Goal: Find specific page/section: Find specific page/section

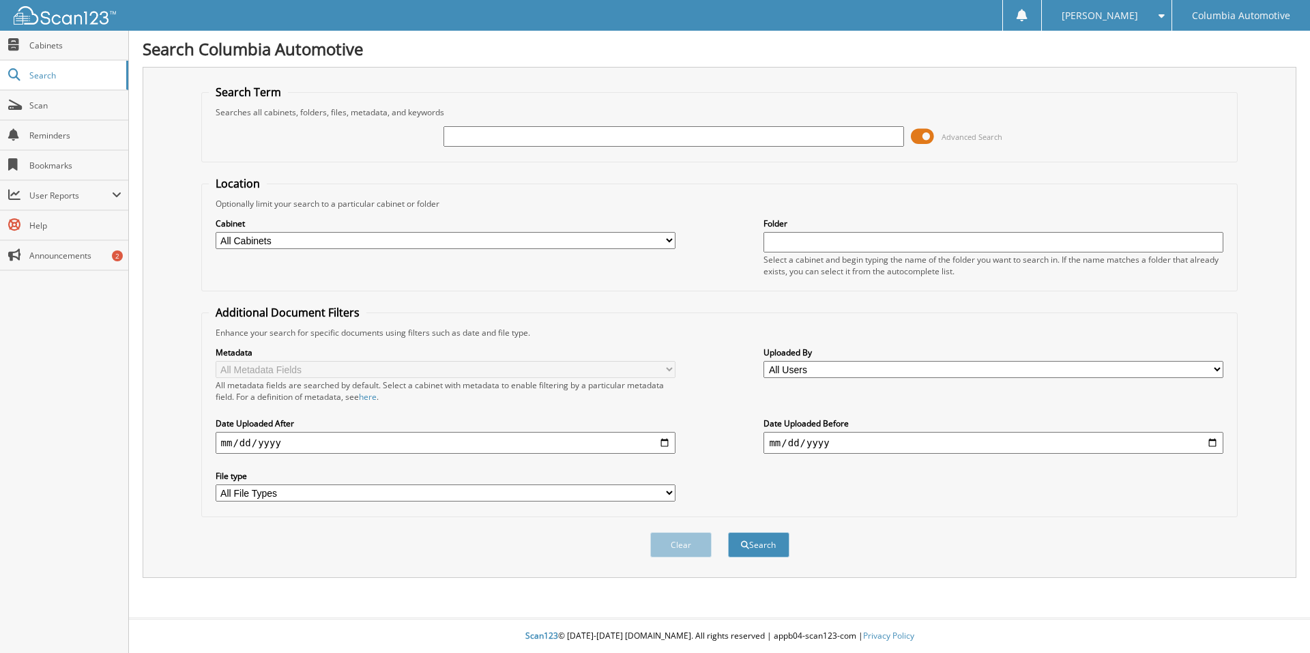
click at [620, 131] on input "text" at bounding box center [673, 136] width 460 height 20
type input "897579"
click at [728, 532] on button "Search" at bounding box center [758, 544] width 61 height 25
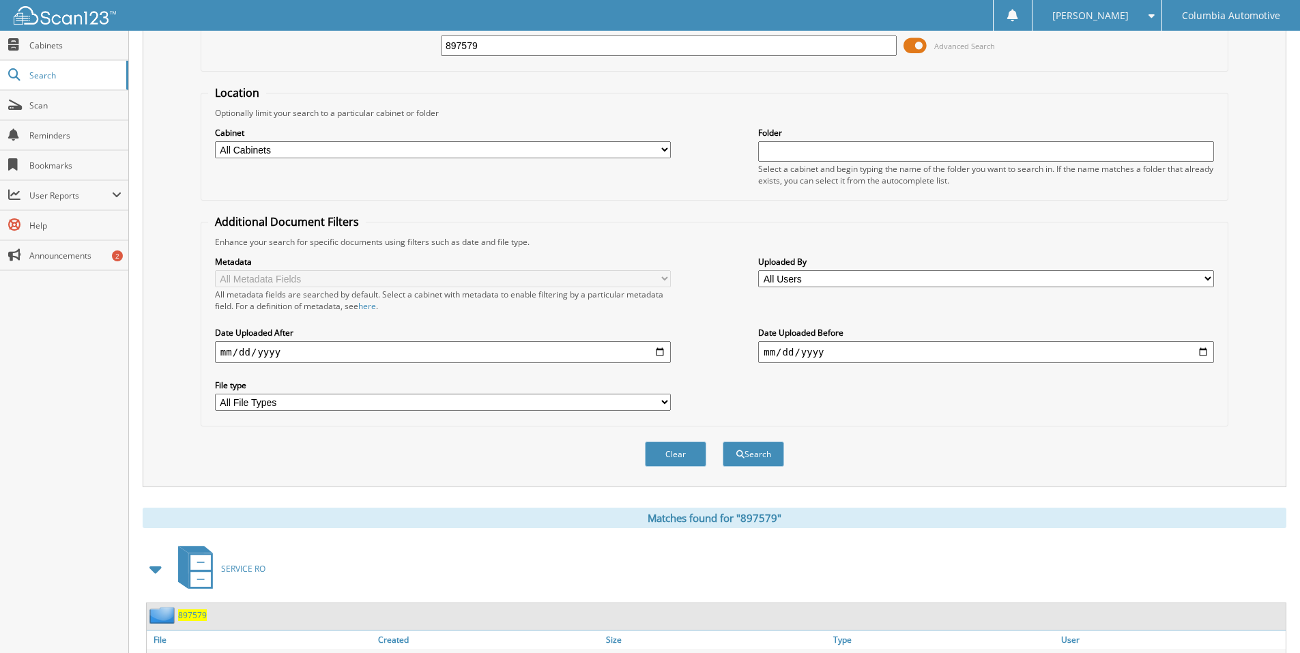
scroll to position [197, 0]
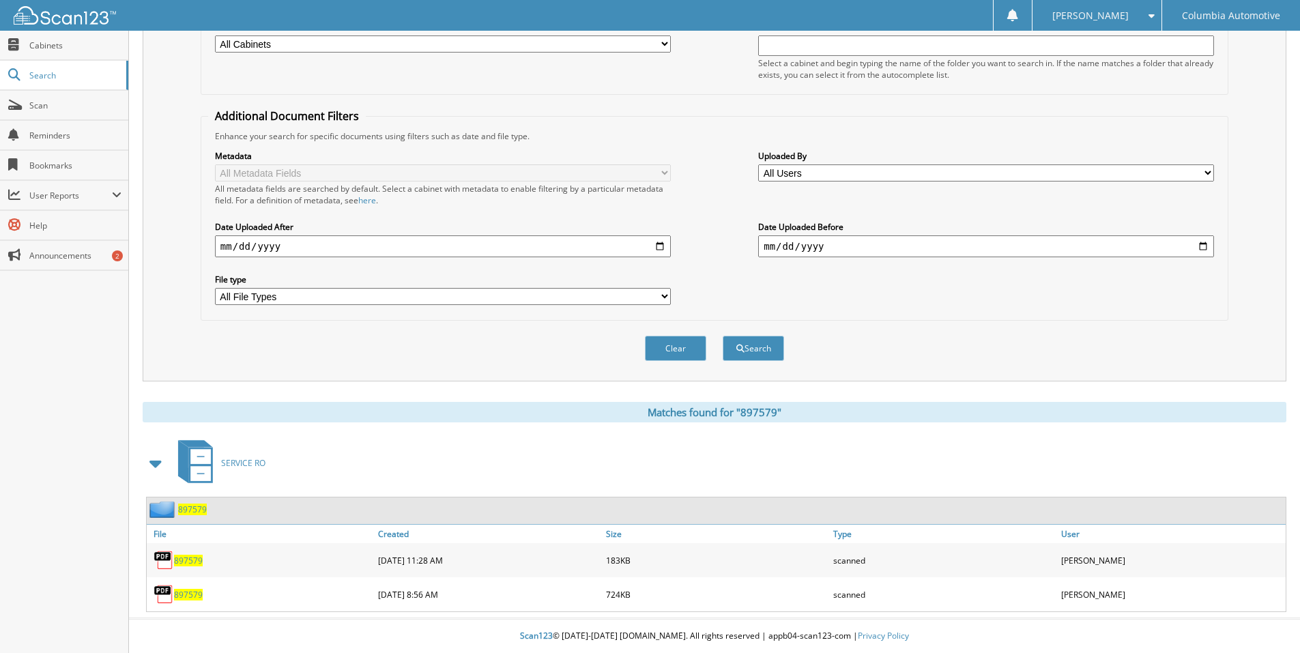
click at [186, 556] on span "897579" at bounding box center [188, 561] width 29 height 12
click at [177, 596] on span "897579" at bounding box center [188, 595] width 29 height 12
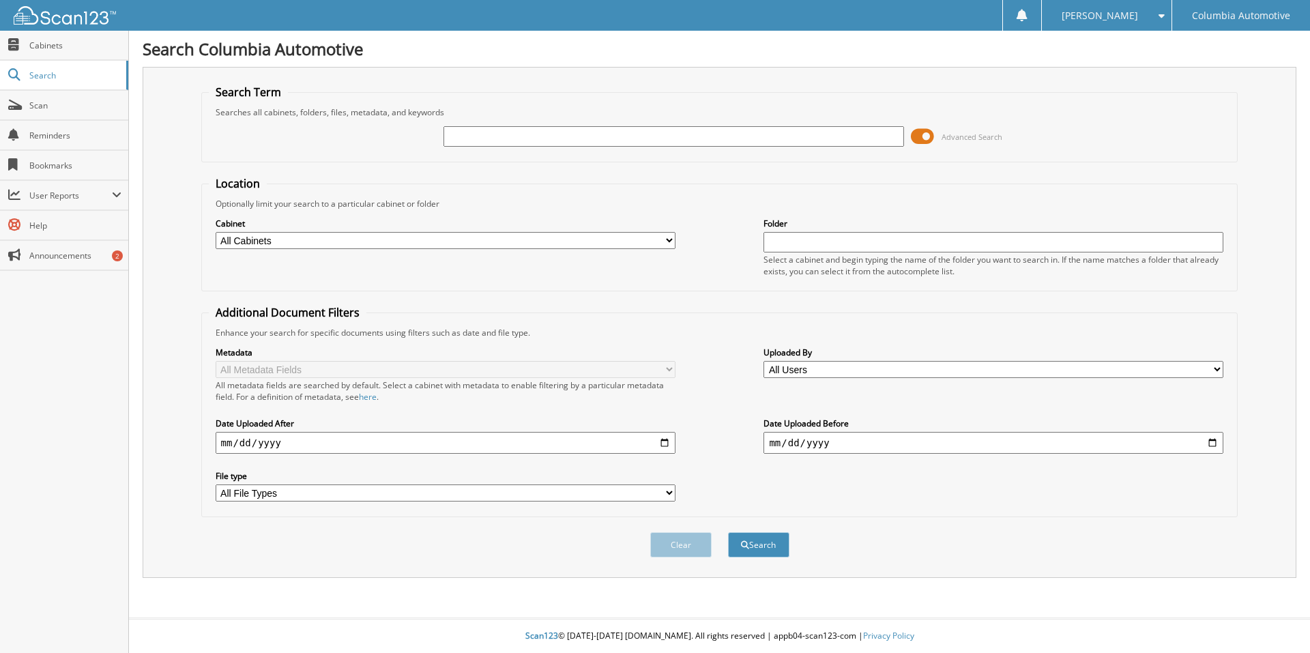
click at [550, 137] on input "text" at bounding box center [673, 136] width 460 height 20
type input "894520"
click at [728, 532] on button "Search" at bounding box center [758, 544] width 61 height 25
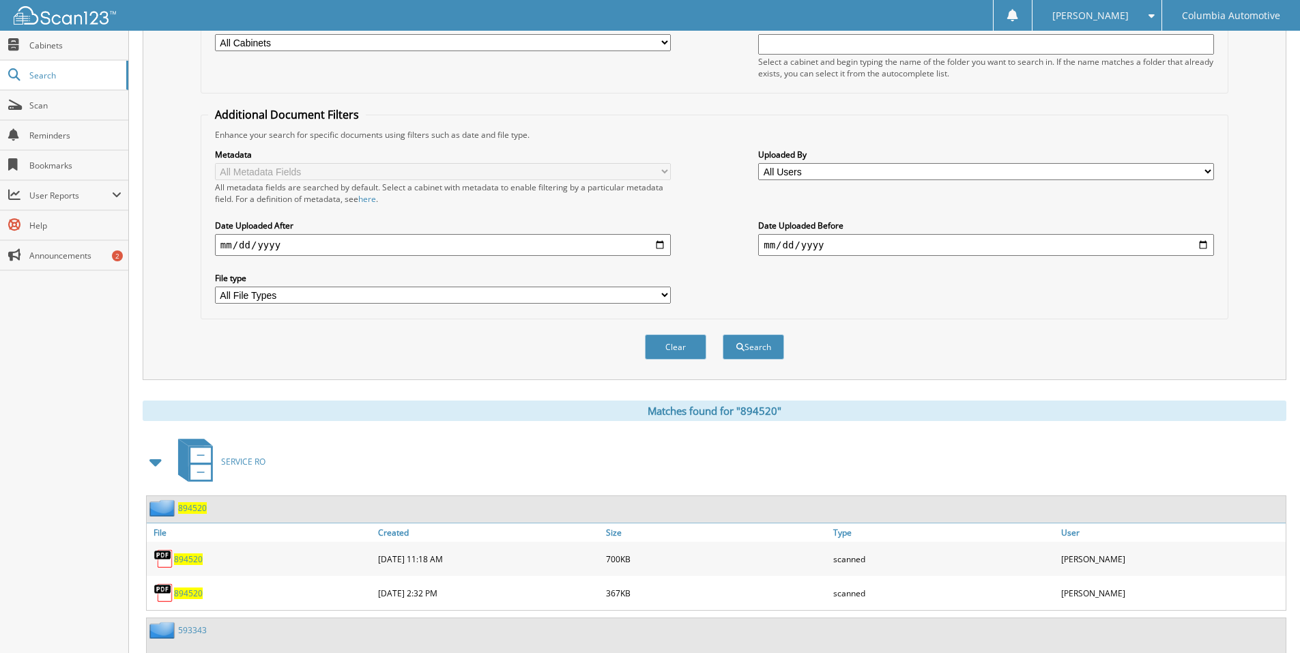
scroll to position [273, 0]
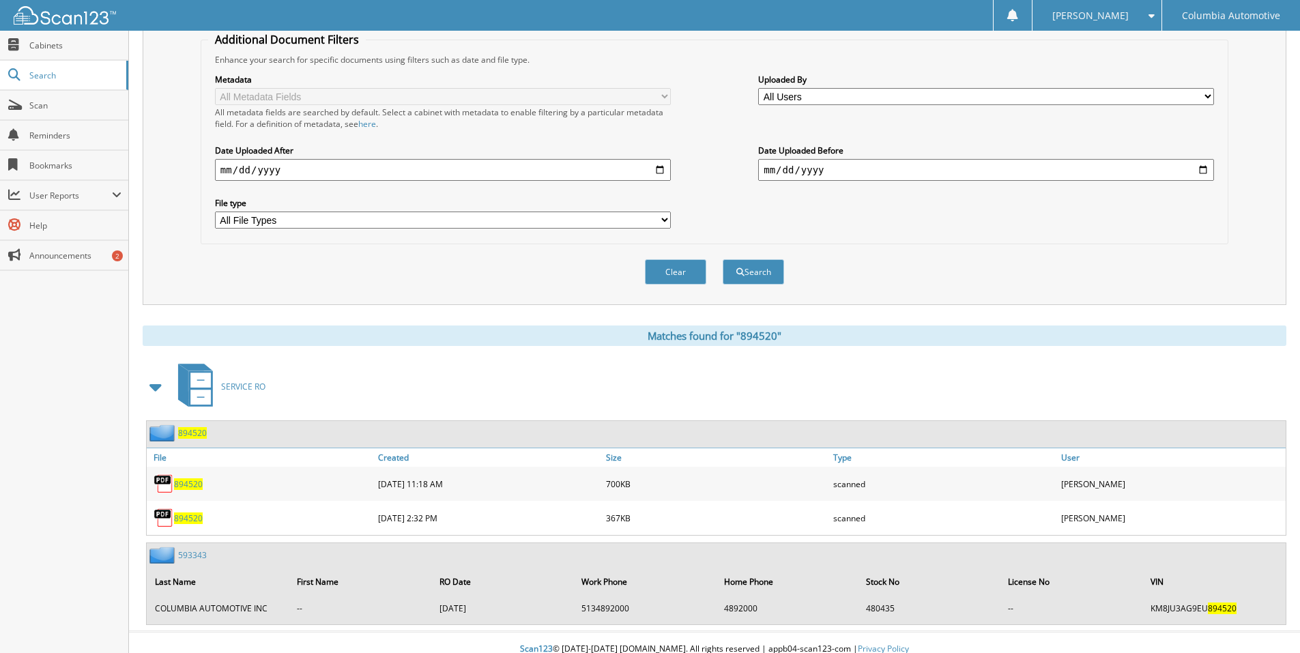
click at [190, 517] on span "894520" at bounding box center [188, 518] width 29 height 12
click at [189, 519] on span "894520" at bounding box center [188, 518] width 29 height 12
click at [186, 484] on span "894520" at bounding box center [188, 484] width 29 height 12
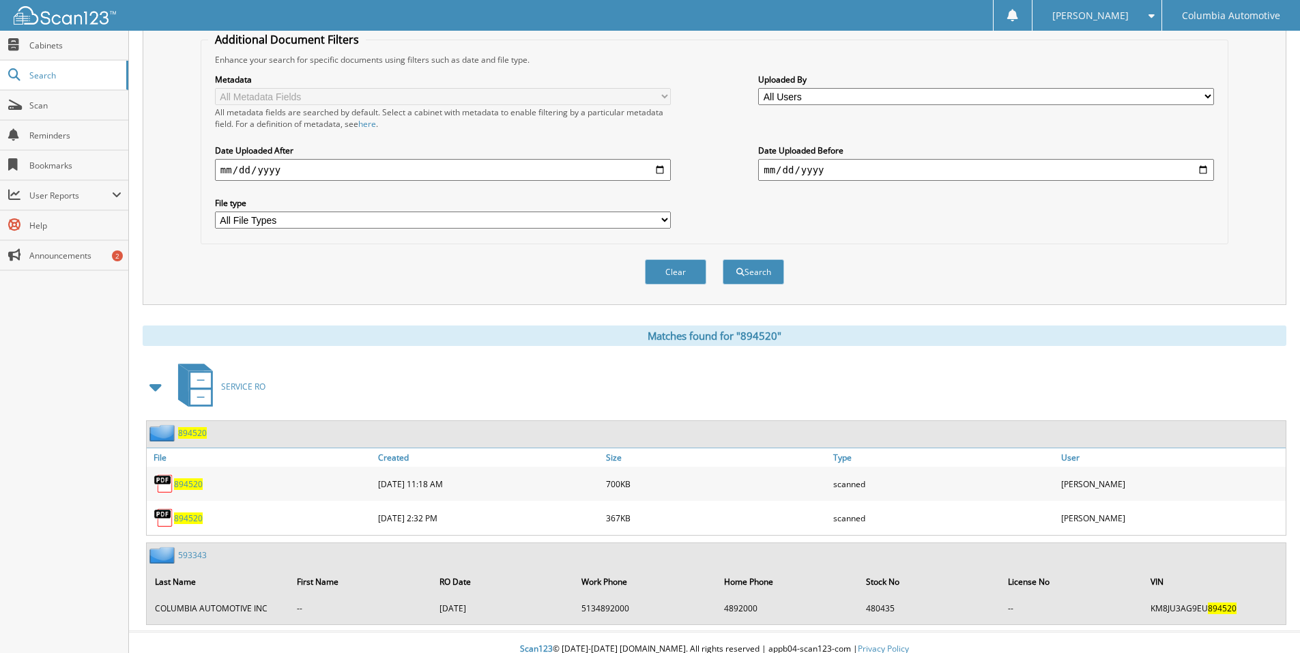
click at [186, 484] on span "894520" at bounding box center [188, 484] width 29 height 12
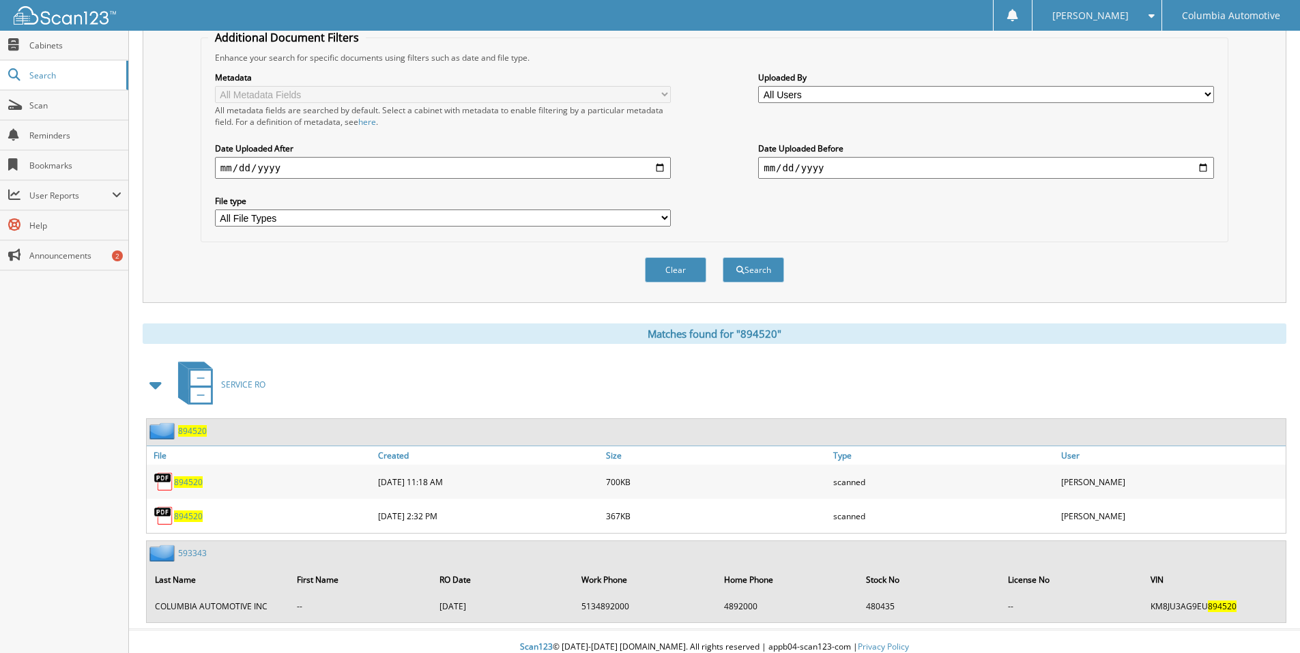
scroll to position [287, 0]
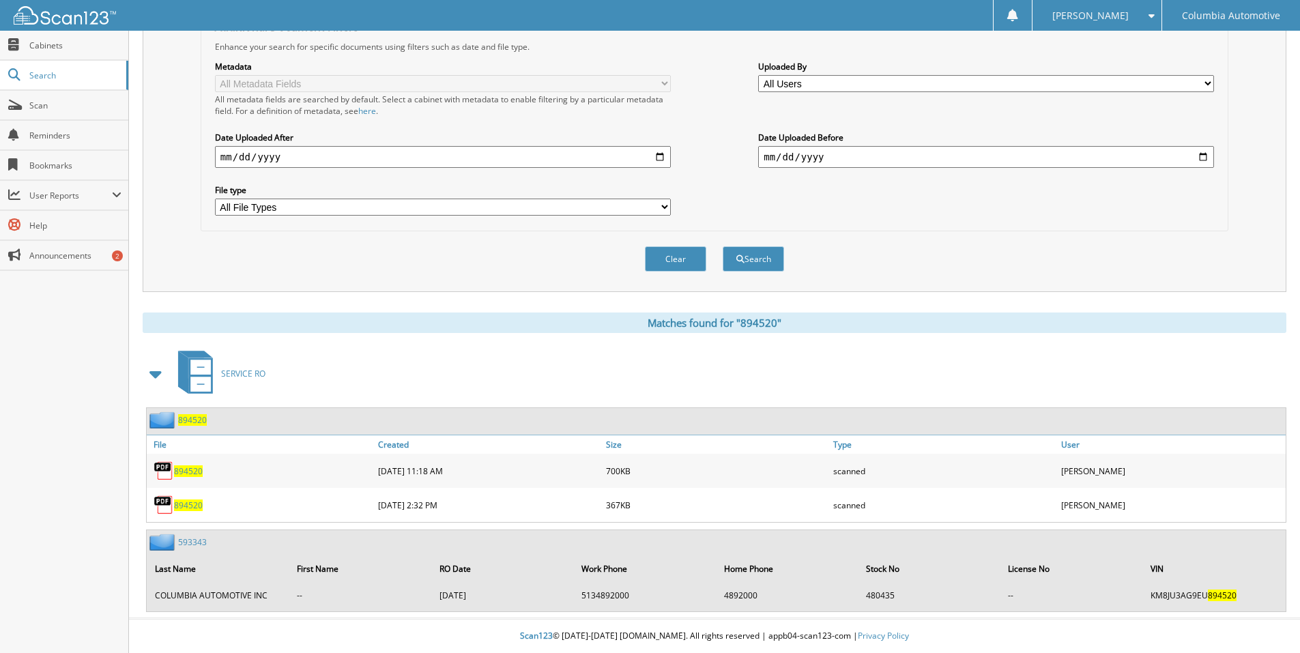
click at [186, 501] on span "894520" at bounding box center [188, 505] width 29 height 12
click at [192, 505] on span "894520" at bounding box center [188, 505] width 29 height 12
